Goal: Information Seeking & Learning: Learn about a topic

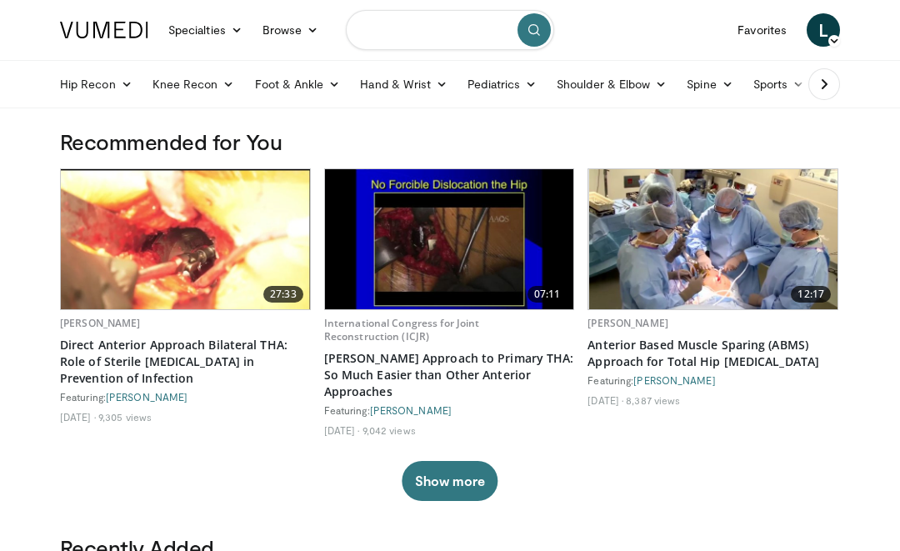
click at [419, 36] on input "Search topics, interventions" at bounding box center [450, 30] width 208 height 40
type input "**********"
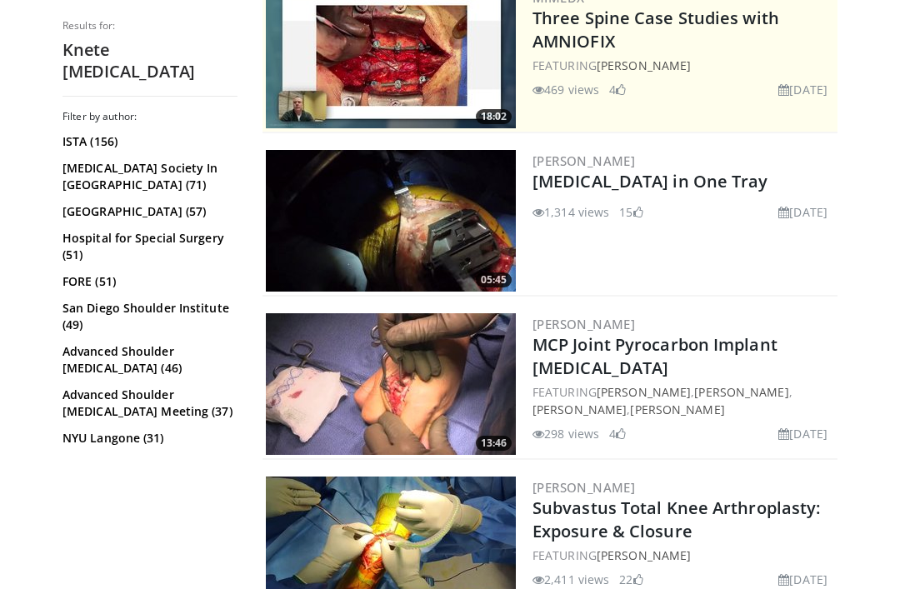
scroll to position [368, 0]
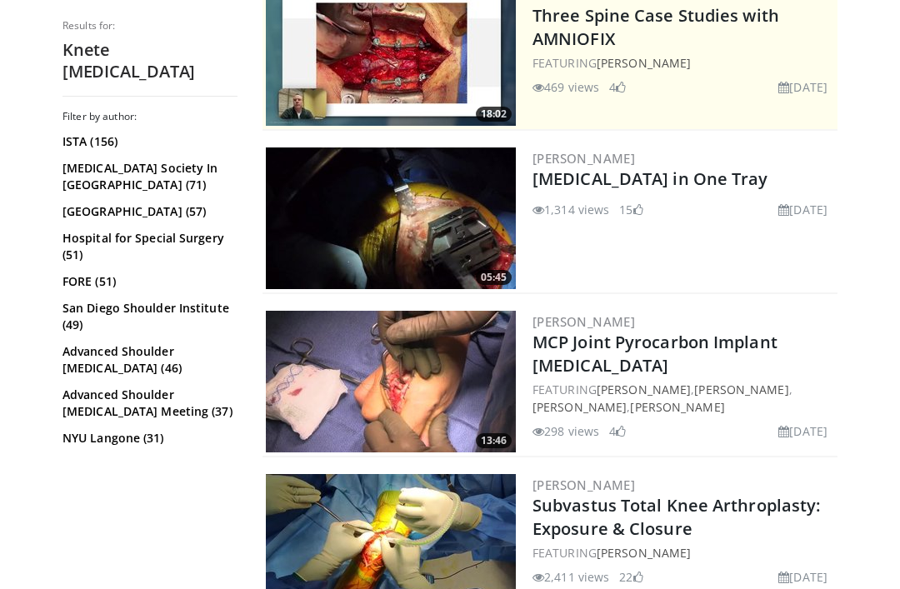
click at [387, 241] on img at bounding box center [391, 219] width 250 height 142
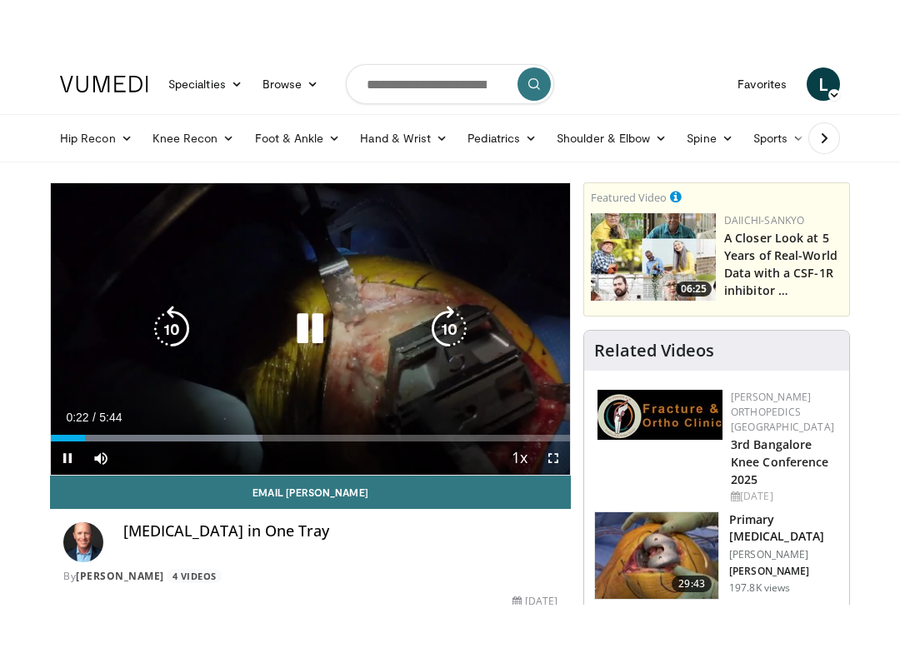
scroll to position [17, 0]
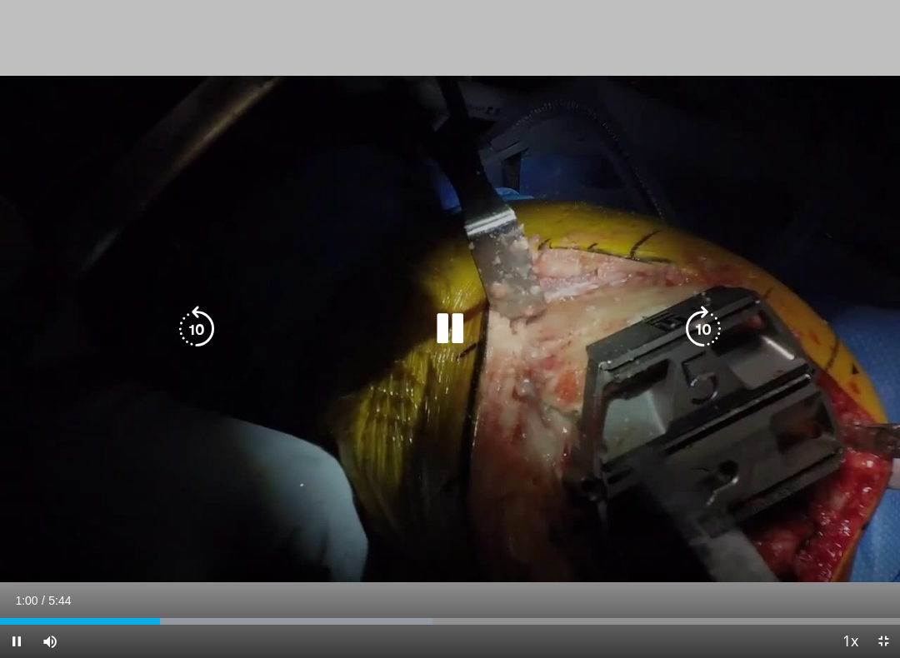
click at [448, 330] on icon "Video Player" at bounding box center [450, 329] width 47 height 47
